Goal: Task Accomplishment & Management: Use online tool/utility

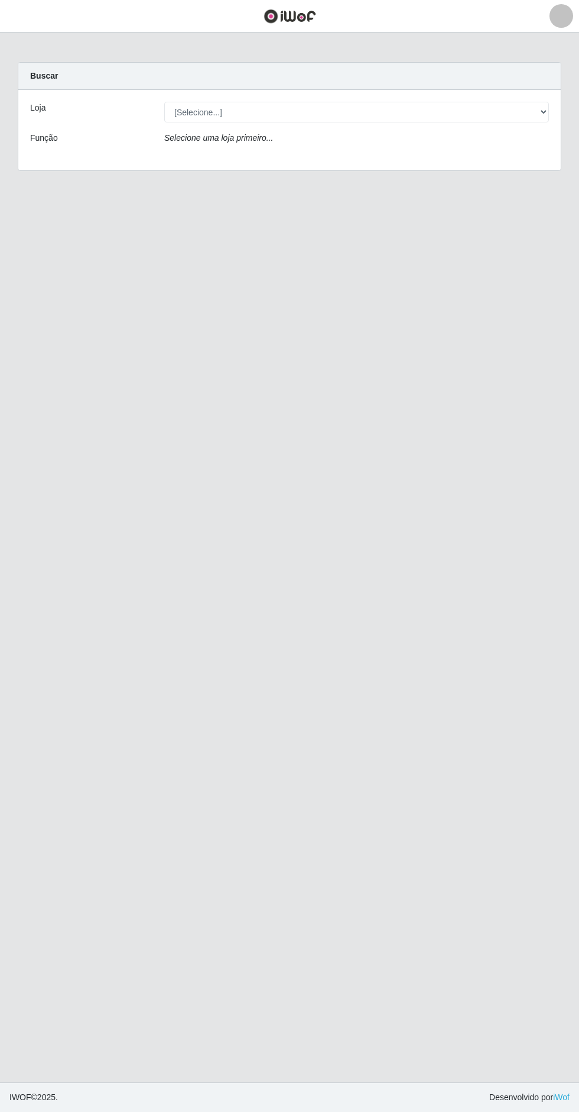
scroll to position [7, 0]
click at [287, 102] on select "[Selecione...] Extrabom - Loja 05 [GEOGRAPHIC_DATA]" at bounding box center [356, 112] width 385 height 21
click at [450, 102] on select "[Selecione...] Extrabom - Loja 05 [GEOGRAPHIC_DATA]" at bounding box center [356, 112] width 385 height 21
click at [400, 105] on select "[Selecione...] Extrabom - Loja 05 [GEOGRAPHIC_DATA]" at bounding box center [356, 112] width 385 height 21
select select "494"
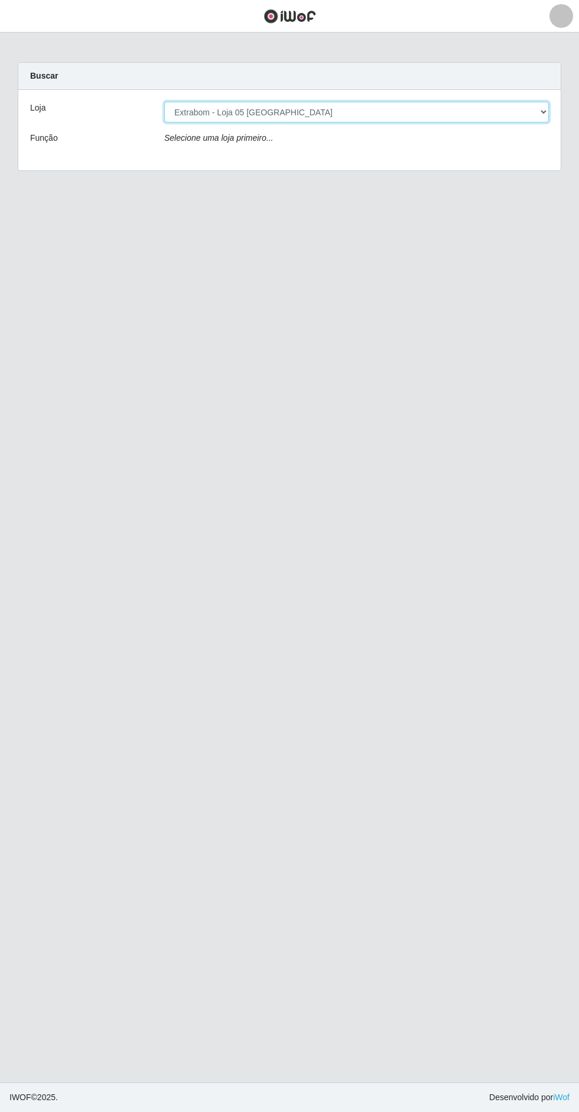
click at [164, 102] on select "[Selecione...] Extrabom - Loja 05 [GEOGRAPHIC_DATA]" at bounding box center [356, 112] width 385 height 21
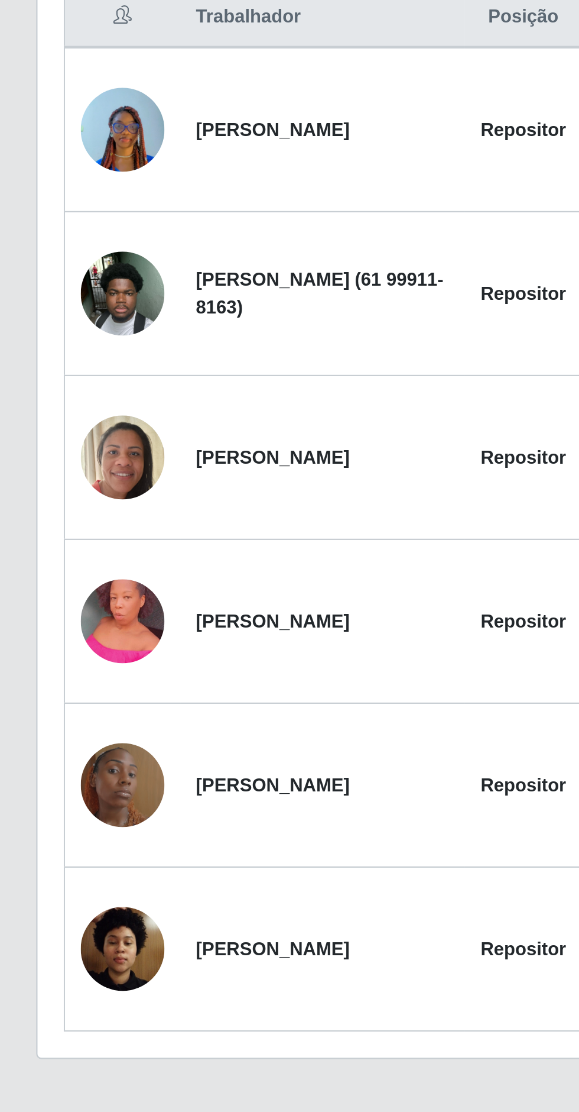
click at [165, 949] on td "[PERSON_NAME]" at bounding box center [147, 925] width 128 height 74
